Goal: Obtain resource: Download file/media

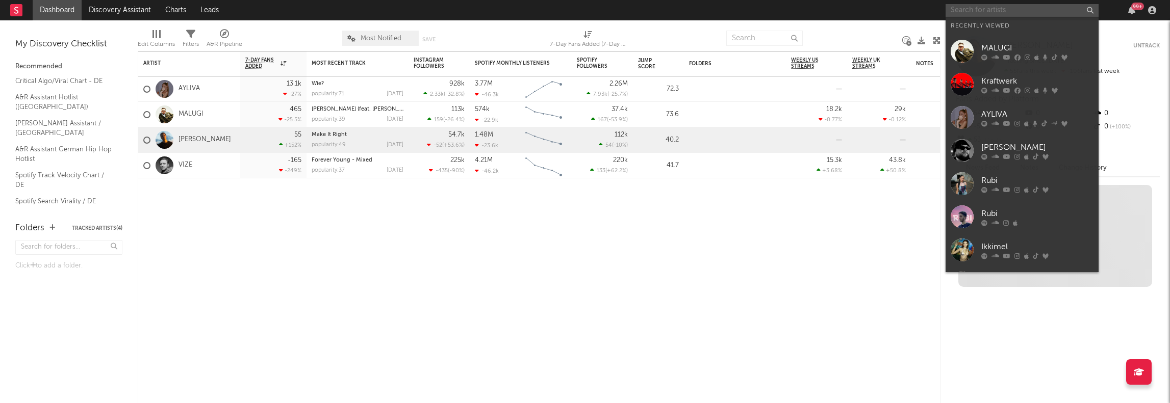
click at [980, 10] on input "text" at bounding box center [1022, 10] width 153 height 13
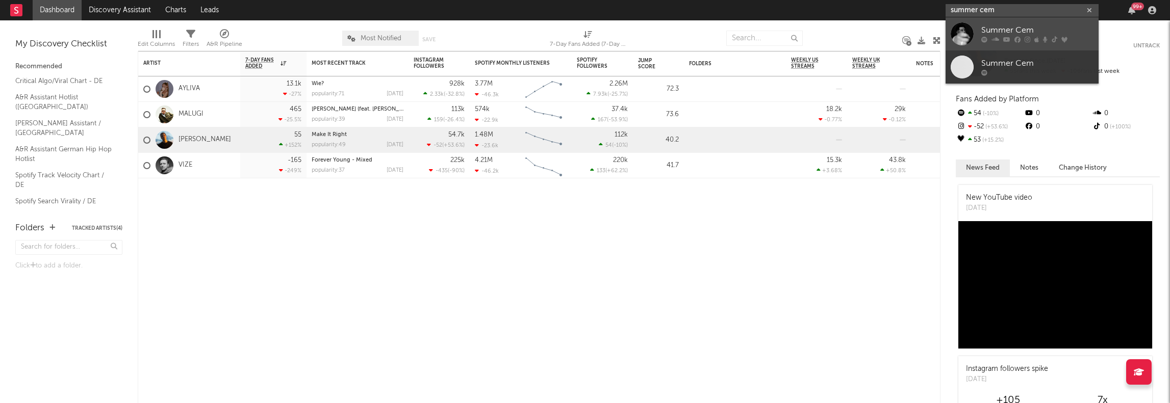
type input "summer cem"
click at [998, 26] on div "Summer Cem" at bounding box center [1037, 30] width 112 height 12
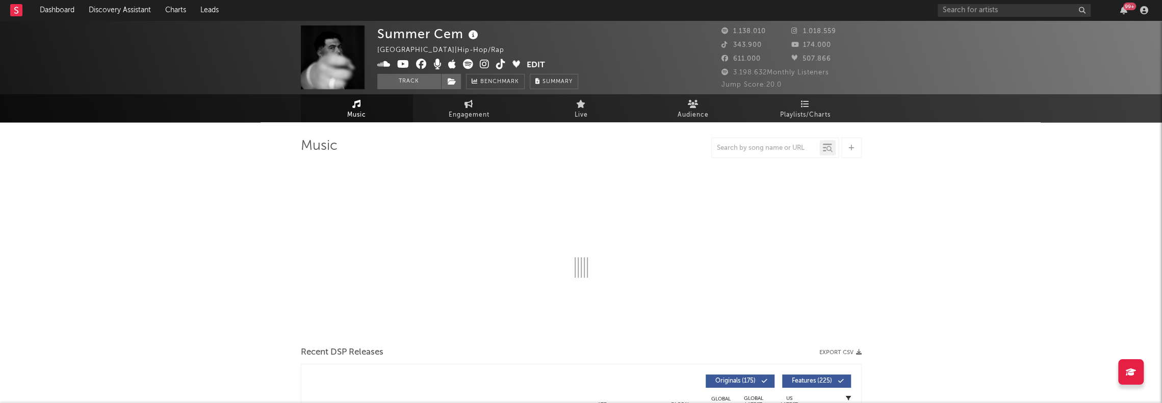
select select "6m"
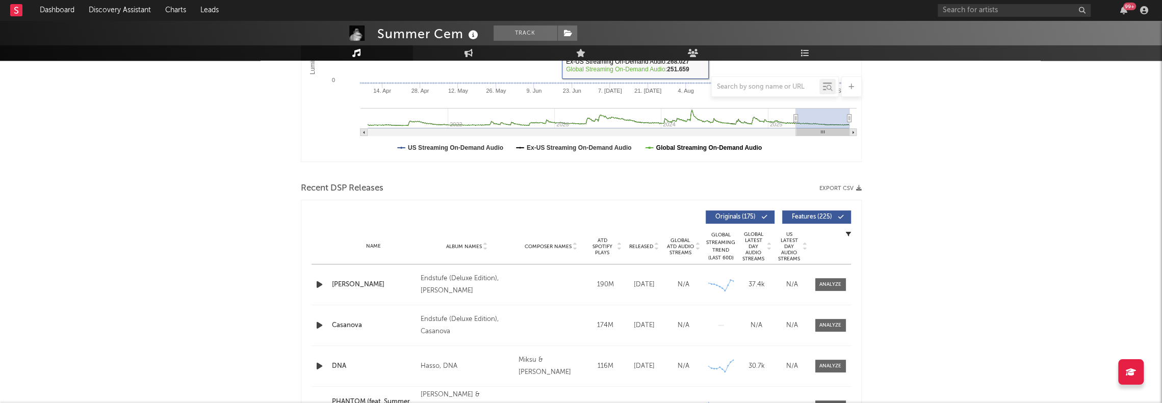
scroll to position [255, 0]
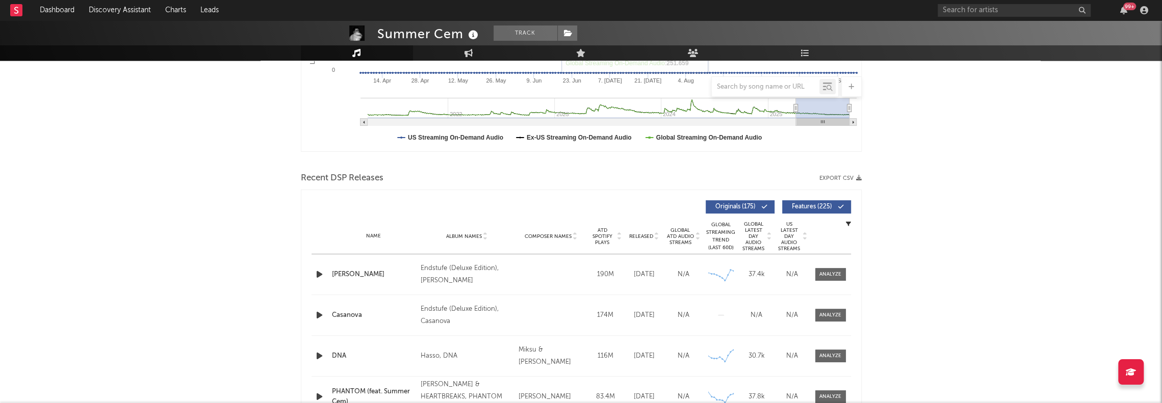
click at [832, 177] on button "Export CSV" at bounding box center [841, 178] width 42 height 6
